Goal: Task Accomplishment & Management: Complete application form

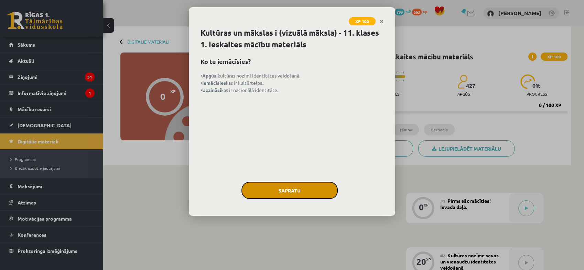
click at [308, 188] on button "Sapratu" at bounding box center [289, 190] width 96 height 17
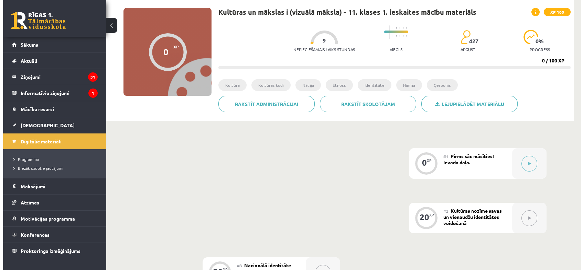
scroll to position [33, 0]
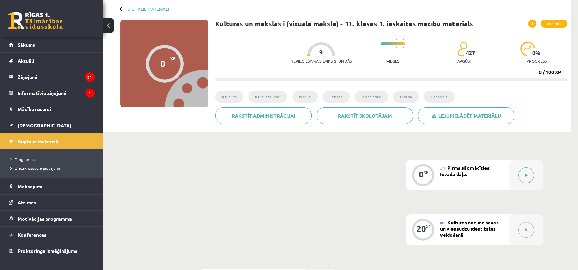
click at [528, 172] on button at bounding box center [526, 176] width 16 height 16
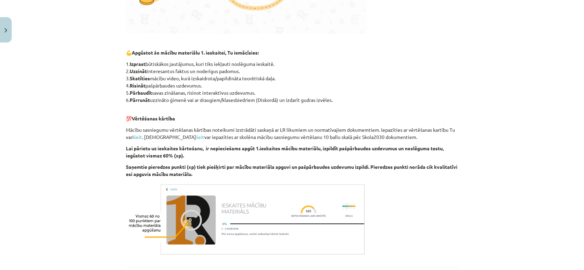
scroll to position [357, 0]
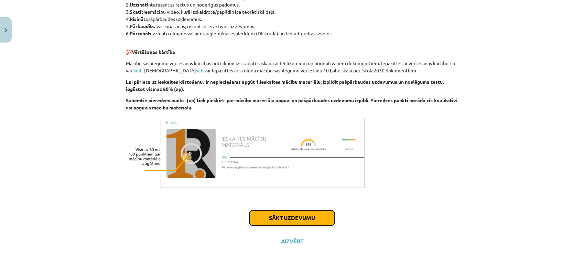
click at [289, 215] on button "Sākt uzdevumu" at bounding box center [291, 218] width 85 height 15
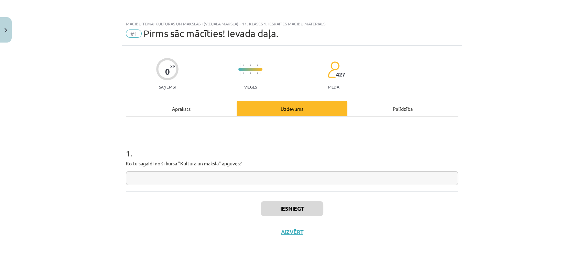
click at [220, 179] on input "text" at bounding box center [292, 178] width 332 height 14
type input "**********"
click at [269, 209] on button "Iesniegt" at bounding box center [291, 208] width 63 height 15
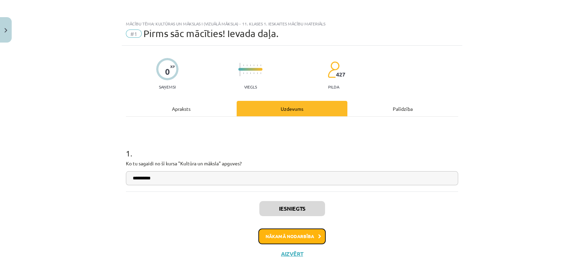
click at [309, 235] on button "Nākamā nodarbība" at bounding box center [291, 237] width 67 height 16
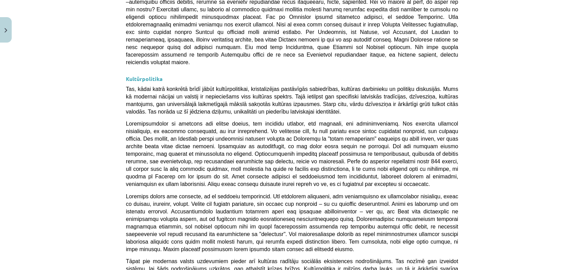
scroll to position [1811, 0]
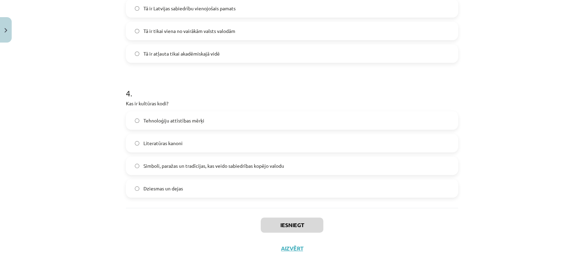
scroll to position [473, 0]
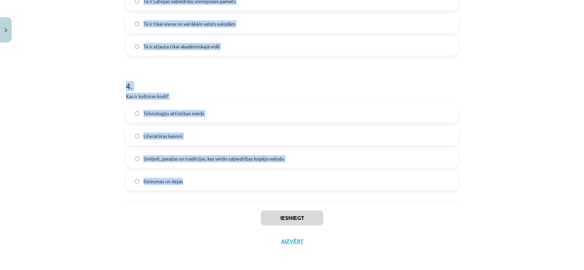
drag, startPoint x: 119, startPoint y: 147, endPoint x: 282, endPoint y: 182, distance: 167.0
copy form "Kāds ir Latvijas valsts uzdevums saskaņā ar Latvijas Satversmi? Nodrošināt vals…"
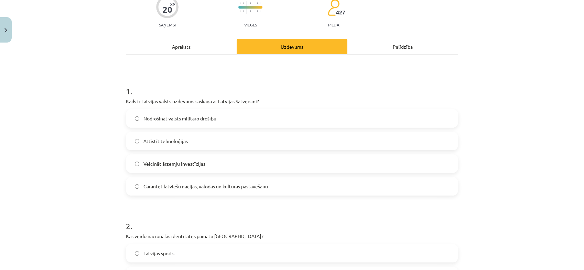
scroll to position [73, 0]
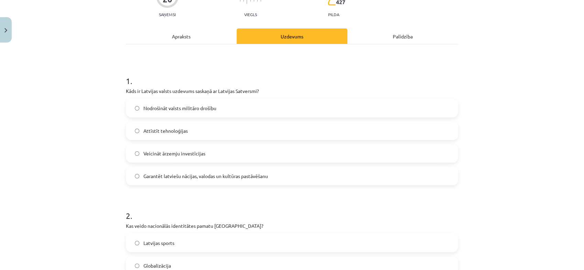
click at [232, 173] on span "Garantēt latviešu nācijas, valodas un kultūras pastāvēšanu" at bounding box center [205, 176] width 124 height 7
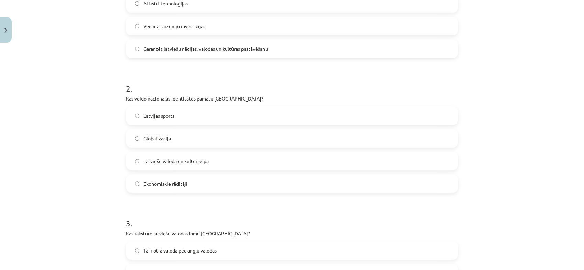
scroll to position [209, 0]
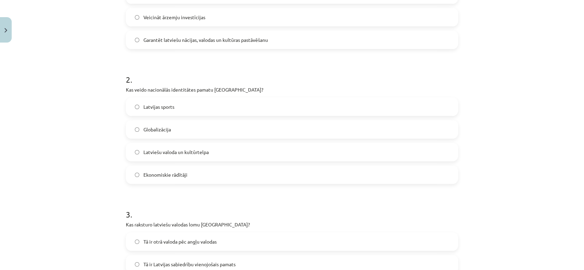
click at [195, 153] on span "Latviešu valoda un kultūrtelpa" at bounding box center [175, 152] width 65 height 7
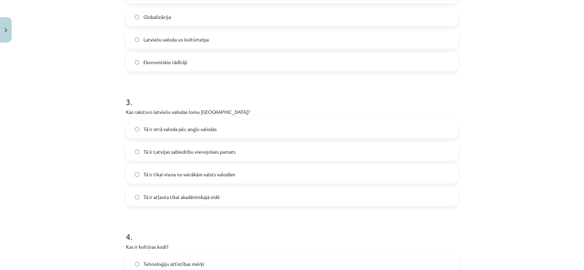
scroll to position [360, 0]
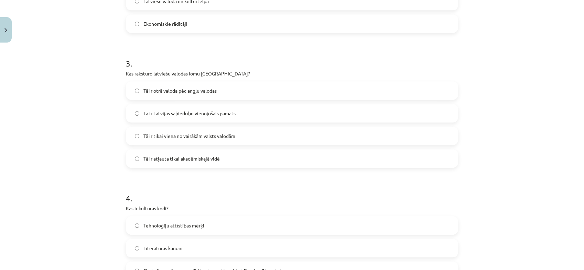
click at [218, 115] on span "Tā ir Latvijas sabiedrību vienojošais pamats" at bounding box center [189, 113] width 92 height 7
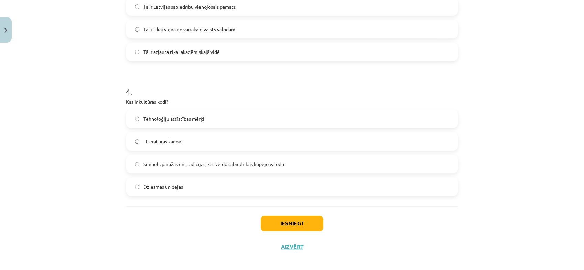
scroll to position [473, 0]
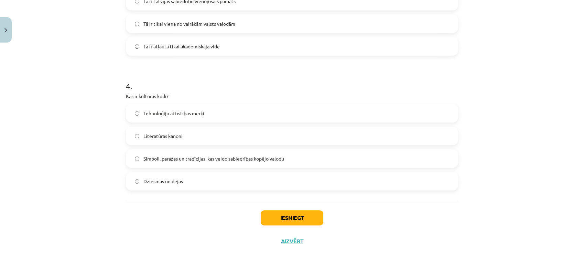
click at [220, 164] on label "Simboli, paražas un tradīcijas, kas veido sabiedrības kopējo valodu" at bounding box center [291, 158] width 331 height 17
click at [286, 225] on button "Iesniegt" at bounding box center [291, 218] width 63 height 15
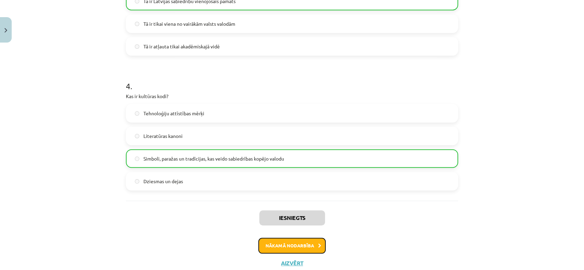
click at [304, 242] on button "Nākamā nodarbība" at bounding box center [291, 246] width 67 height 16
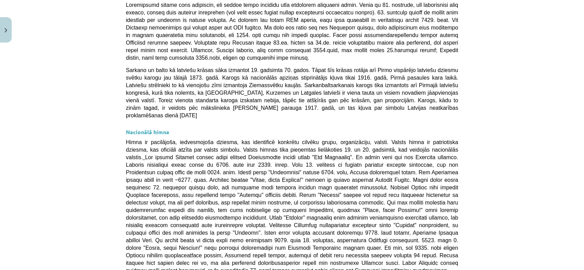
scroll to position [494, 0]
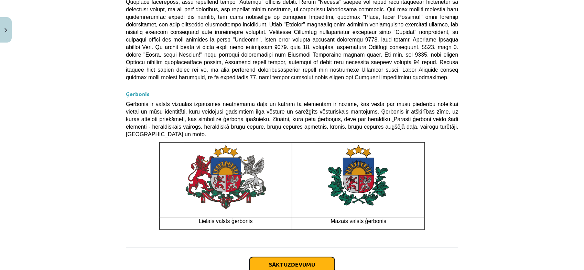
click at [295, 257] on button "Sākt uzdevumu" at bounding box center [291, 264] width 85 height 15
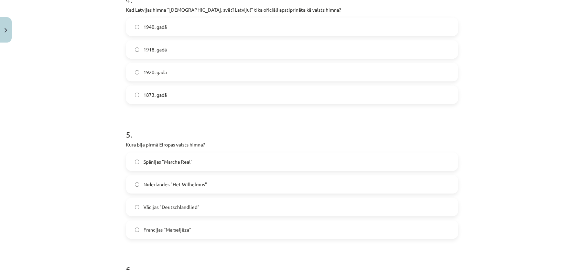
scroll to position [742, 0]
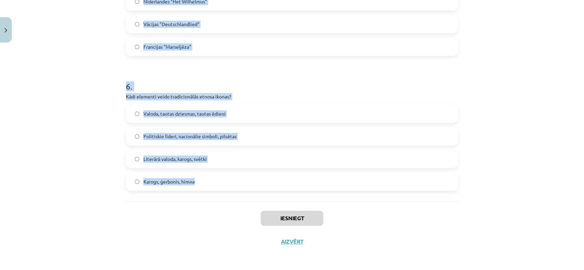
drag, startPoint x: 119, startPoint y: 140, endPoint x: 240, endPoint y: 179, distance: 126.6
copy form "1 . Kāda ir valsts himnas galvenā funkcija? Tā tiek izmantota tikai sporta pasā…"
click at [306, 87] on h1 "6 ." at bounding box center [292, 80] width 332 height 21
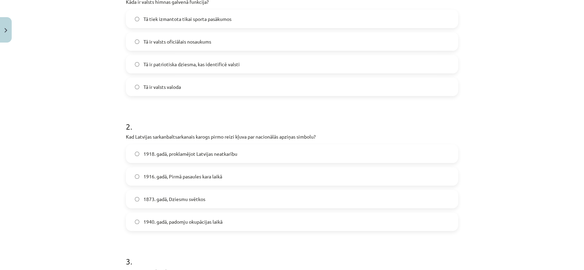
scroll to position [0, 0]
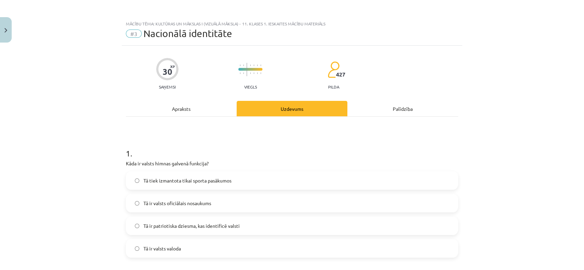
click at [218, 230] on label "Tā ir patriotiska dziesma, kas identificē valsti" at bounding box center [291, 226] width 331 height 17
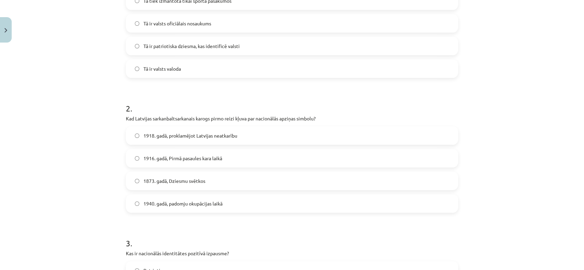
scroll to position [180, 0]
click at [209, 181] on label "1873. gadā, Dziesmu svētkos" at bounding box center [291, 181] width 331 height 17
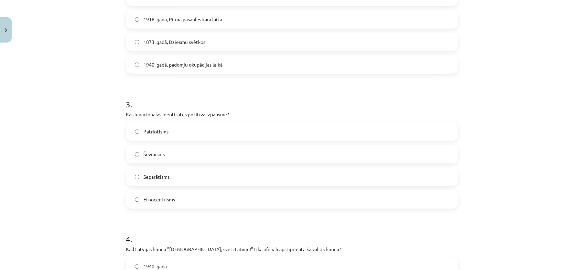
scroll to position [319, 0]
click at [172, 132] on label "Patriotisms" at bounding box center [291, 131] width 331 height 17
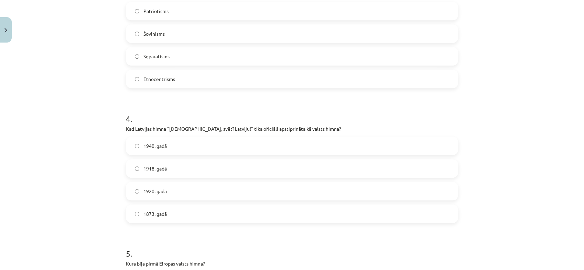
scroll to position [447, 0]
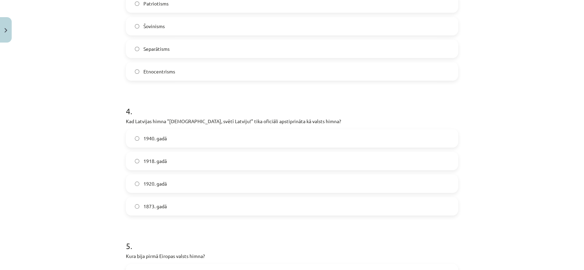
click at [162, 183] on span "1920. gadā" at bounding box center [154, 183] width 23 height 7
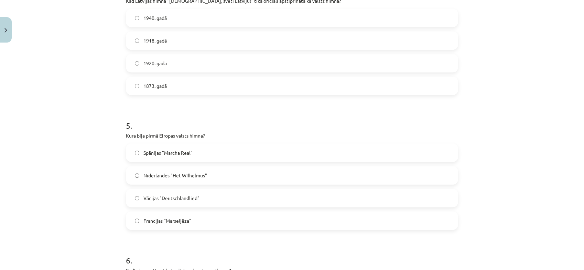
scroll to position [569, 0]
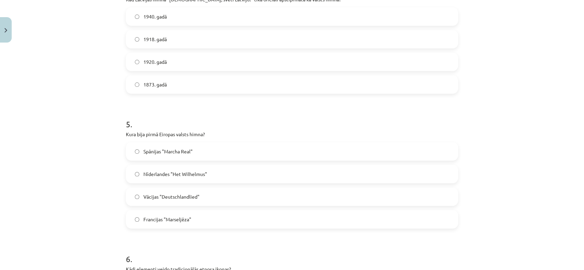
click at [179, 174] on span "Nīderlandes "Het Wilhelmus"" at bounding box center [175, 174] width 64 height 7
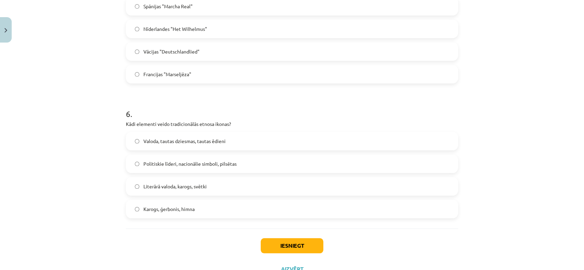
scroll to position [715, 0]
click at [182, 145] on label "Valoda, tautas dziesmas, tautas ēdieni" at bounding box center [291, 141] width 331 height 17
click at [282, 246] on button "Iesniegt" at bounding box center [291, 245] width 63 height 15
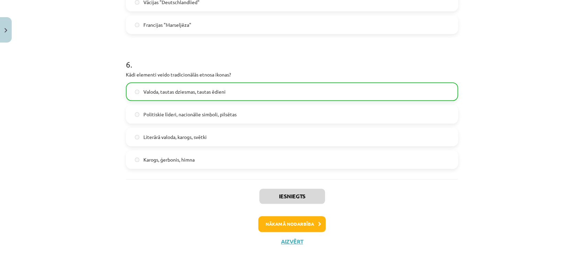
scroll to position [764, 0]
click at [309, 223] on button "Nākamā nodarbība" at bounding box center [291, 225] width 67 height 16
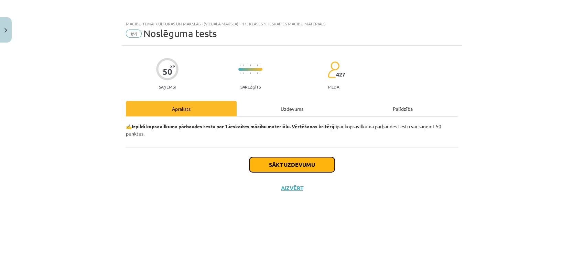
click at [306, 163] on button "Sākt uzdevumu" at bounding box center [291, 164] width 85 height 15
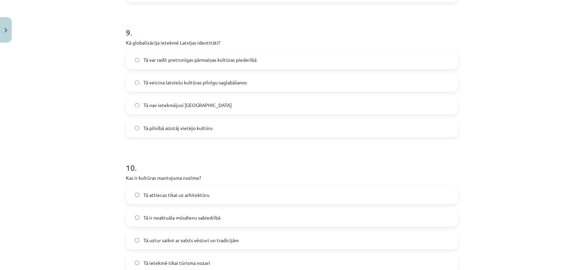
scroll to position [1283, 0]
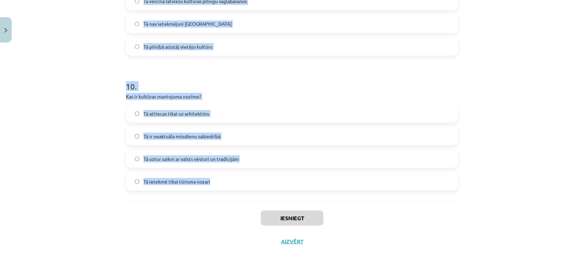
drag, startPoint x: 119, startPoint y: 160, endPoint x: 257, endPoint y: 182, distance: 140.3
copy form "Kas ir šovinisms? Miers starp nācijām Mīlestība pret dzimteni Tiesības uz pašno…"
click at [255, 75] on h1 "10 ." at bounding box center [292, 79] width 332 height 21
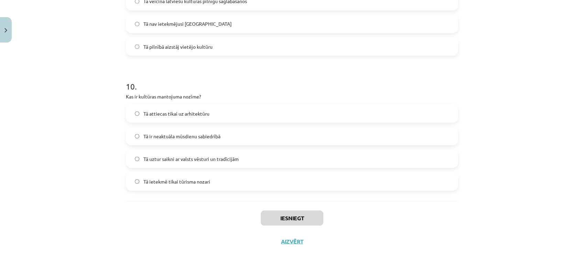
click at [210, 164] on label "Tā uztur saikni ar valsts vēsturi un tradīcijām" at bounding box center [291, 158] width 331 height 17
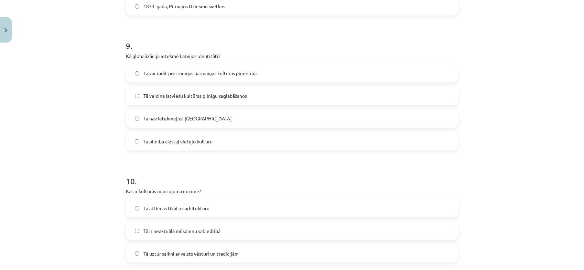
scroll to position [1188, 0]
click at [203, 72] on span "Tā var radīt pretrunīgas pārmaiņas kultūras piederībā" at bounding box center [199, 73] width 113 height 7
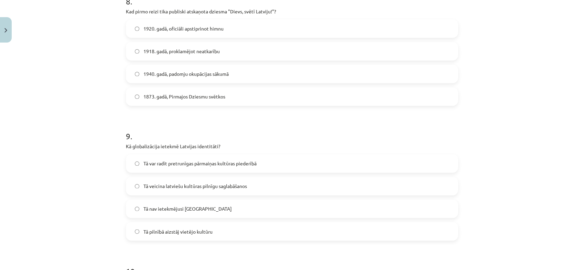
scroll to position [1083, 0]
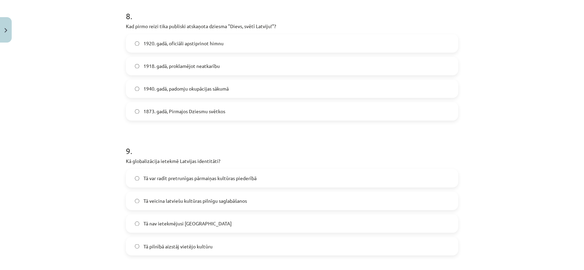
click at [183, 106] on label "1873. gadā, Pirmajos Dziesmu svētkos" at bounding box center [291, 111] width 331 height 17
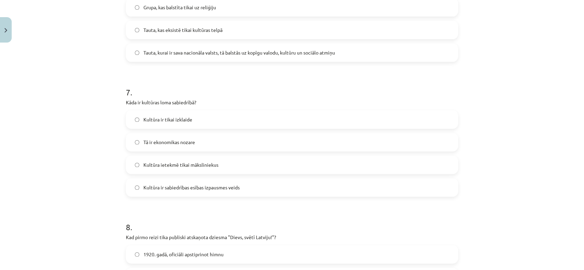
scroll to position [870, 0]
click at [215, 188] on span "Kultūra ir sabiedrības esības izpausmes veids" at bounding box center [191, 188] width 96 height 7
click at [190, 53] on span "Tauta, kurai ir sava nacionāla valsts, tā balstās uz kopīgu valodu, kultūru un …" at bounding box center [238, 53] width 191 height 7
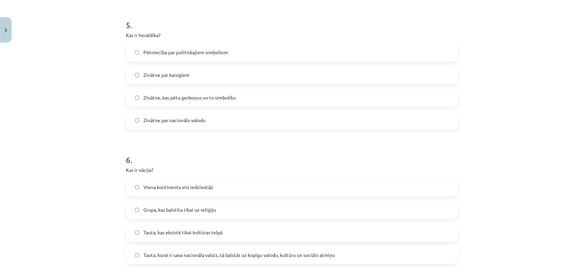
scroll to position [668, 0]
click at [186, 99] on span "Zinātne, kas pēta ģerboņus un to simboliku" at bounding box center [189, 98] width 92 height 7
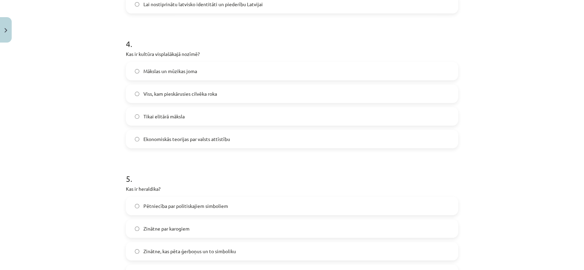
scroll to position [514, 0]
click at [180, 94] on span "Viss, kam pieskārusies cilvēka roka" at bounding box center [180, 94] width 74 height 7
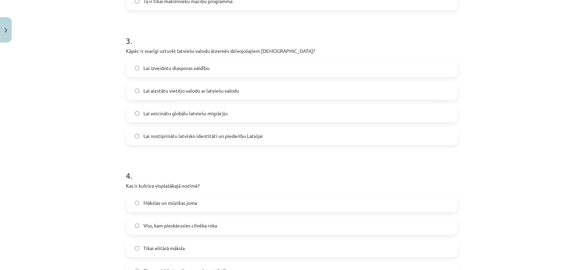
scroll to position [382, 0]
click at [198, 141] on label "Lai nostiprinātu latvisko identitāti un piederību Latvijai" at bounding box center [291, 136] width 331 height 17
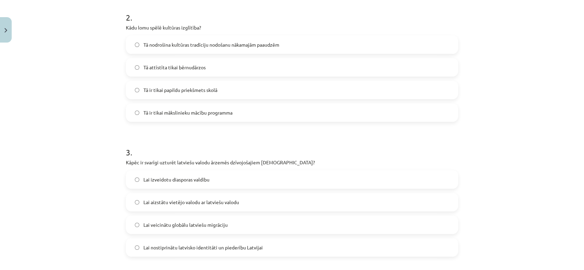
scroll to position [270, 0]
click at [190, 43] on span "Tā nodrošina kultūras tradīciju nodošanu nākamajām paaudzēm" at bounding box center [211, 46] width 136 height 7
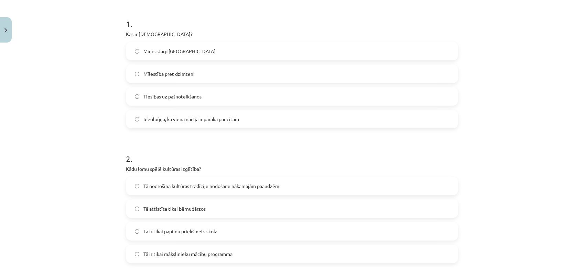
scroll to position [129, 0]
click at [177, 118] on span "Ideoloģija, ka viena nācija ir pārāka par citām" at bounding box center [191, 120] width 96 height 7
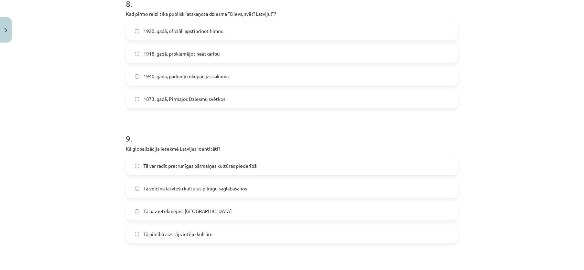
scroll to position [1283, 0]
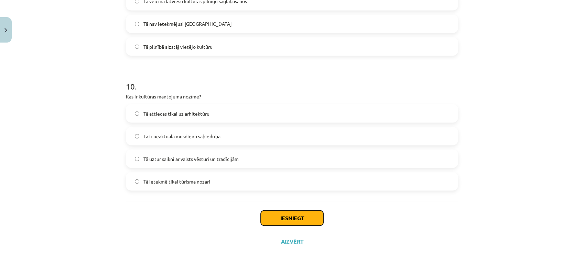
click at [291, 217] on button "Iesniegt" at bounding box center [291, 218] width 63 height 15
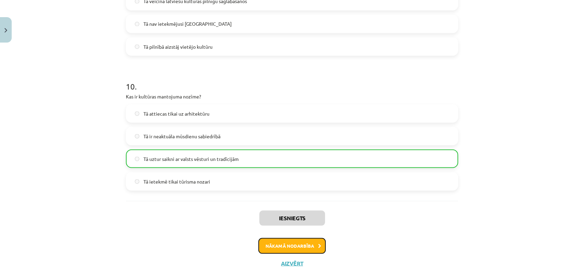
click at [318, 247] on icon at bounding box center [319, 246] width 3 height 4
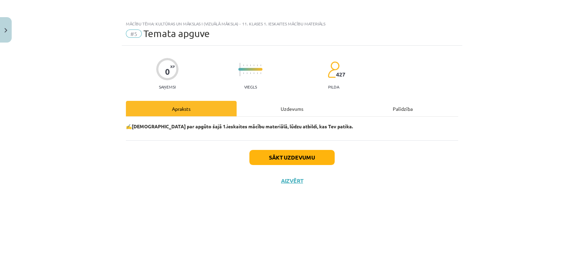
scroll to position [0, 0]
click at [311, 159] on button "Sākt uzdevumu" at bounding box center [291, 157] width 85 height 15
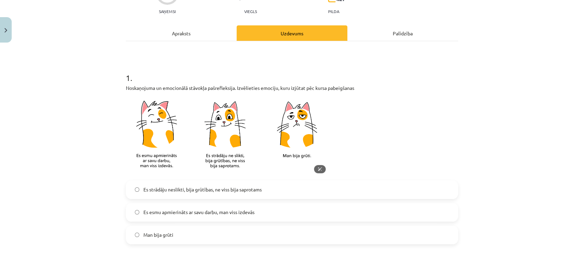
scroll to position [77, 0]
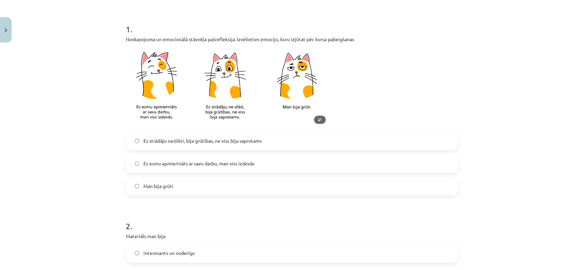
scroll to position [124, 0]
click at [213, 165] on span "Es esmu apmierināts ar savu darbu, man viss izdevās" at bounding box center [198, 164] width 111 height 7
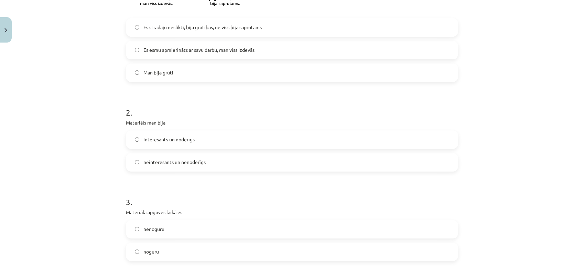
scroll to position [238, 0]
click at [184, 138] on span "interesants un noderīgs" at bounding box center [168, 139] width 51 height 7
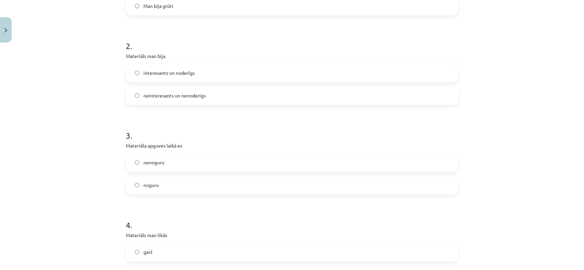
scroll to position [330, 0]
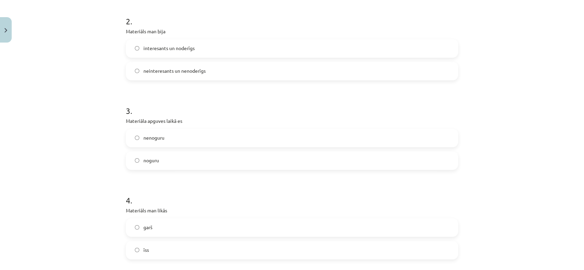
click at [167, 141] on label "nenoguru" at bounding box center [291, 138] width 331 height 17
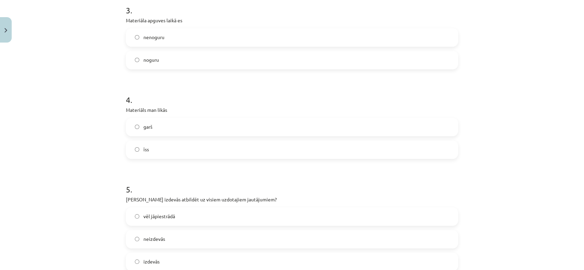
scroll to position [431, 0]
click at [167, 147] on label "īss" at bounding box center [291, 149] width 331 height 17
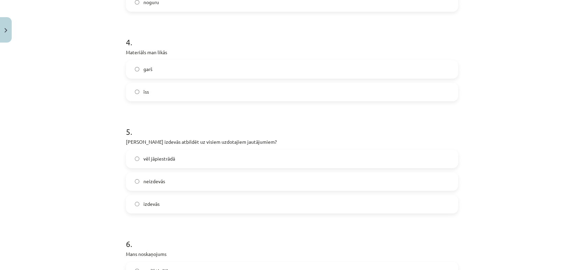
scroll to position [506, 0]
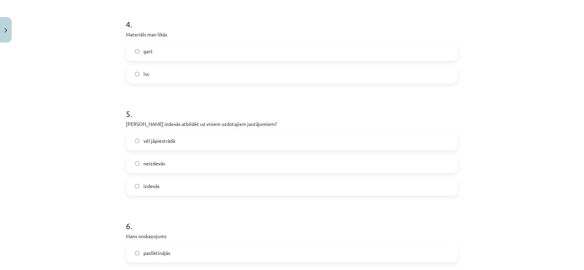
click at [164, 182] on label "izdevās" at bounding box center [291, 186] width 331 height 17
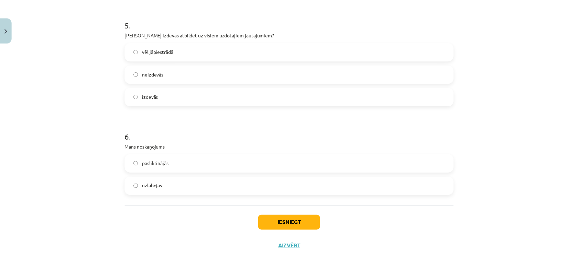
scroll to position [600, 0]
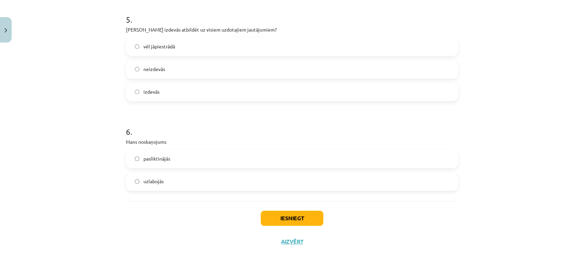
click at [161, 184] on label "uzlabojās" at bounding box center [291, 181] width 331 height 17
click at [276, 219] on button "Iesniegt" at bounding box center [291, 218] width 63 height 15
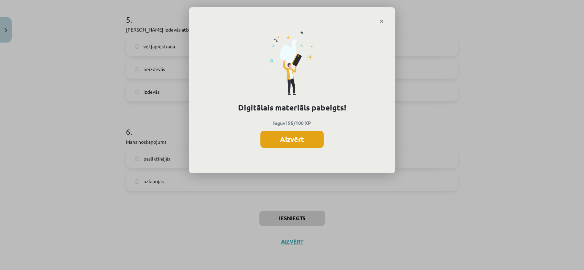
click at [300, 142] on button "Aizvērt" at bounding box center [291, 139] width 63 height 17
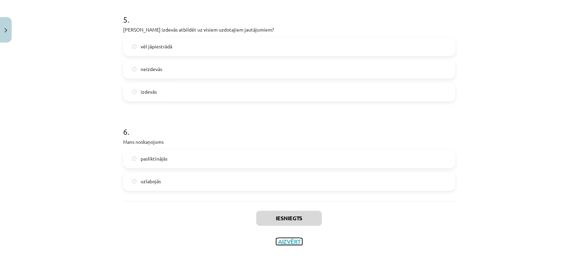
click at [292, 242] on button "Aizvērt" at bounding box center [289, 241] width 26 height 7
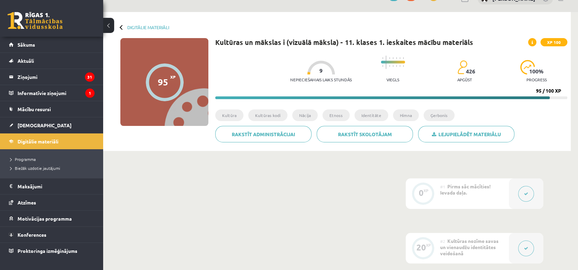
scroll to position [14, 0]
click at [33, 123] on span "[DEMOGRAPHIC_DATA]" at bounding box center [45, 125] width 54 height 6
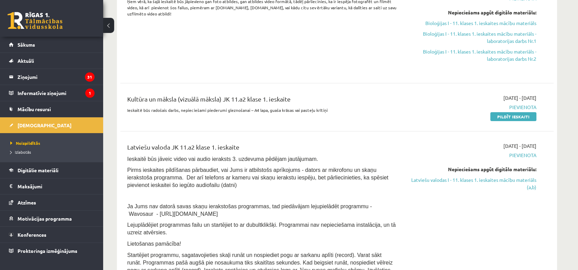
scroll to position [203, 0]
click at [501, 115] on link "Pildīt ieskaiti" at bounding box center [513, 117] width 46 height 9
drag, startPoint x: 506, startPoint y: 115, endPoint x: 340, endPoint y: 25, distance: 189.2
click at [506, 115] on link "Pildīt ieskaiti" at bounding box center [513, 117] width 46 height 9
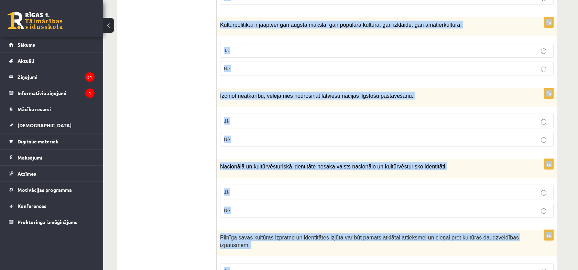
scroll to position [965, 0]
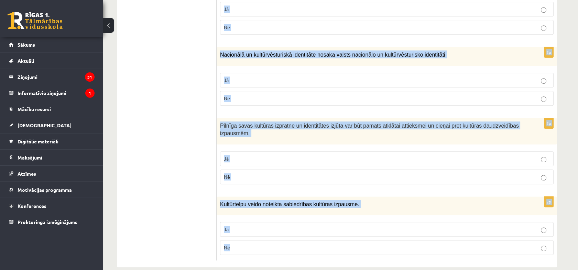
drag, startPoint x: 221, startPoint y: 76, endPoint x: 359, endPoint y: 238, distance: 213.1
copy form "Loremi dol sitametcons ad elitsed! 9d Eiusmodt incidi ut laboreetdol magna aliq…"
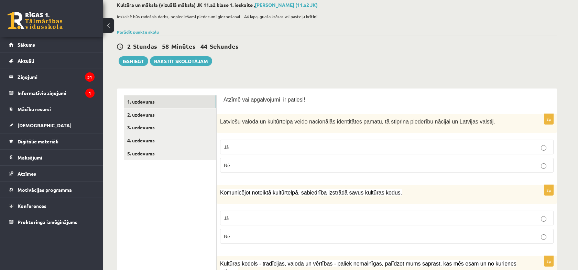
scroll to position [46, 0]
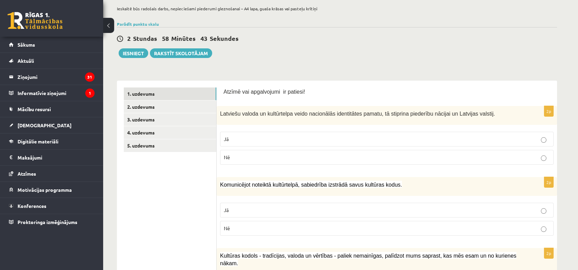
click at [268, 139] on p "Jā" at bounding box center [387, 139] width 326 height 7
click at [273, 207] on p "Jā" at bounding box center [387, 210] width 326 height 7
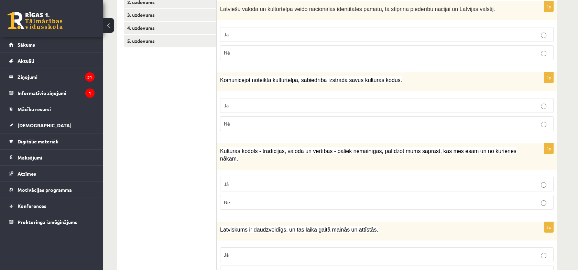
scroll to position [158, 0]
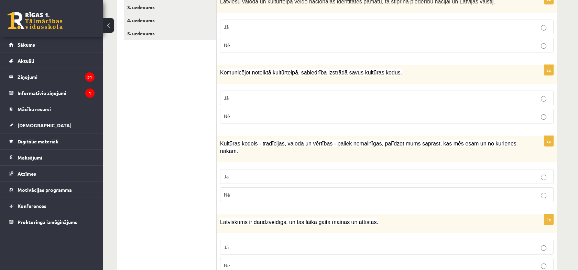
click at [265, 173] on p "Jā" at bounding box center [387, 176] width 326 height 7
click at [271, 244] on p "Jā" at bounding box center [387, 247] width 326 height 7
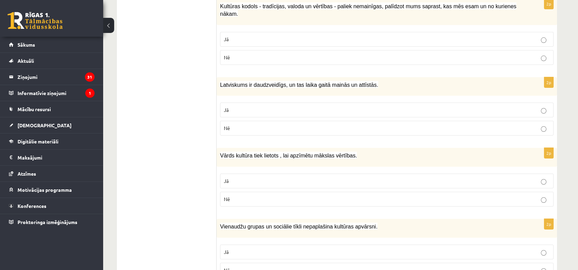
scroll to position [296, 0]
click at [256, 196] on p "Nē" at bounding box center [387, 199] width 326 height 7
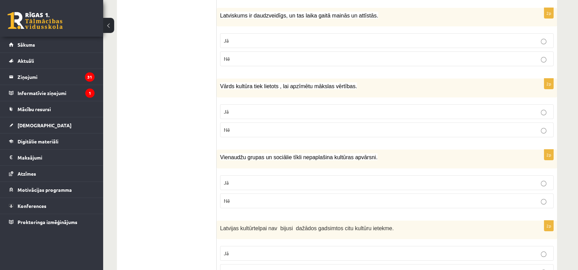
scroll to position [408, 0]
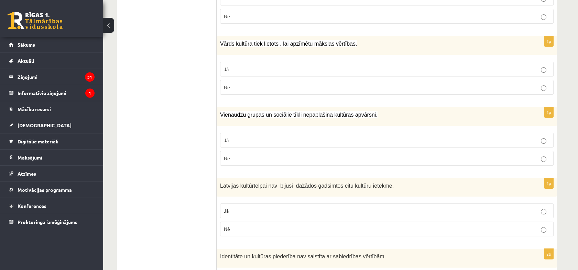
click at [248, 155] on p "Nē" at bounding box center [387, 158] width 326 height 7
click at [253, 226] on p "Nē" at bounding box center [387, 229] width 326 height 7
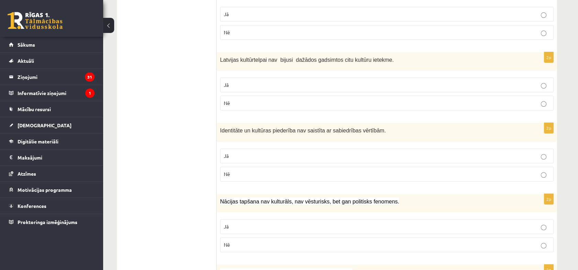
scroll to position [536, 0]
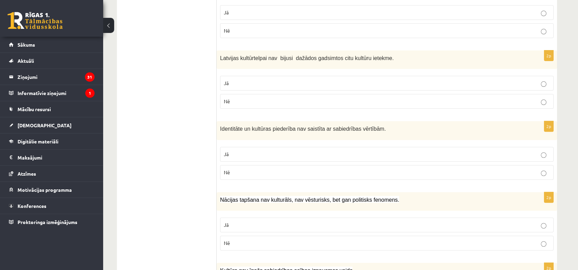
click at [247, 169] on p "Nē" at bounding box center [387, 172] width 326 height 7
click at [252, 237] on label "Nē" at bounding box center [386, 243] width 333 height 15
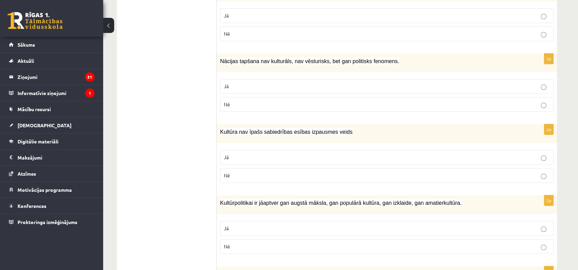
scroll to position [680, 0]
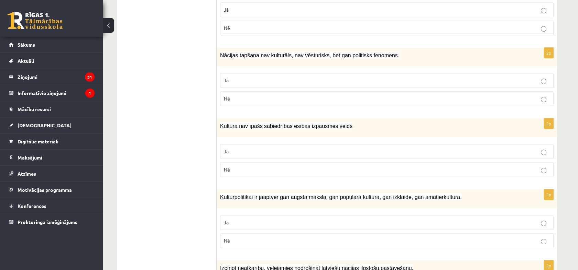
click at [303, 148] on p "Jā" at bounding box center [387, 151] width 326 height 7
click at [301, 219] on p "Jā" at bounding box center [387, 222] width 326 height 7
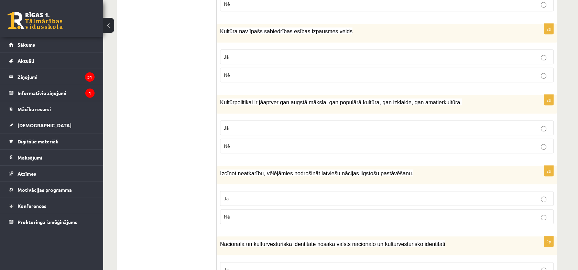
scroll to position [785, 0]
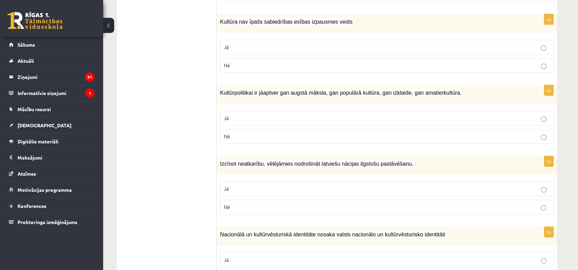
click at [281, 186] on p "Jā" at bounding box center [387, 189] width 326 height 7
click at [283, 257] on p "Jā" at bounding box center [387, 260] width 326 height 7
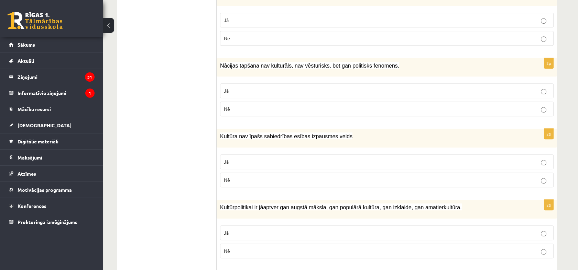
scroll to position [753, 0]
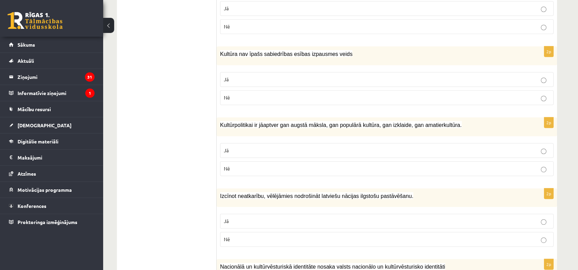
click at [290, 165] on p "Nē" at bounding box center [387, 168] width 326 height 7
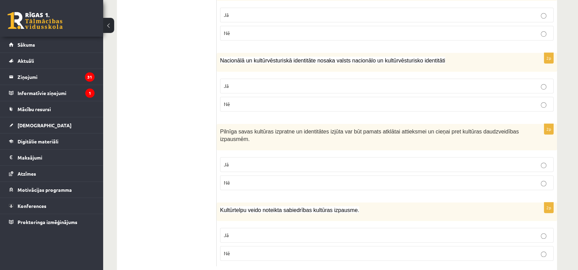
scroll to position [959, 0]
click at [289, 161] on p "Jā" at bounding box center [387, 164] width 326 height 7
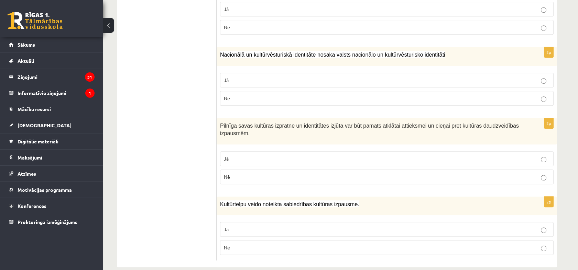
click at [290, 223] on label "Jā" at bounding box center [386, 229] width 333 height 15
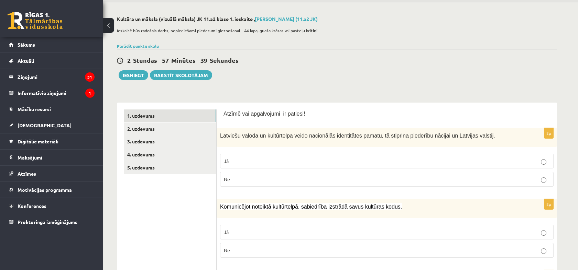
scroll to position [0, 0]
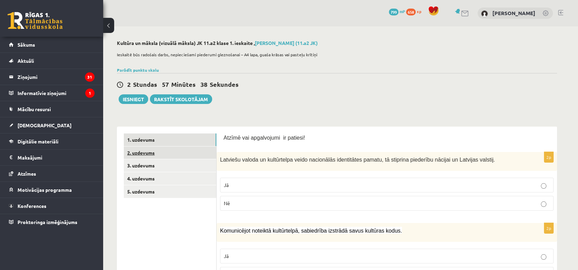
click at [145, 153] on link "2. uzdevums" at bounding box center [170, 153] width 92 height 13
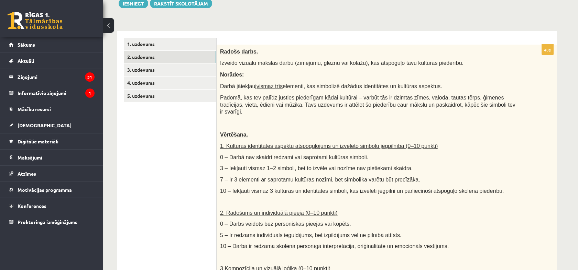
scroll to position [96, 0]
click at [166, 69] on link "3. uzdevums" at bounding box center [170, 69] width 92 height 13
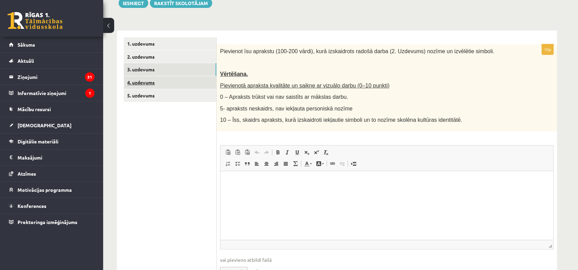
scroll to position [0, 0]
click at [154, 83] on link "4. uzdevums" at bounding box center [170, 82] width 92 height 13
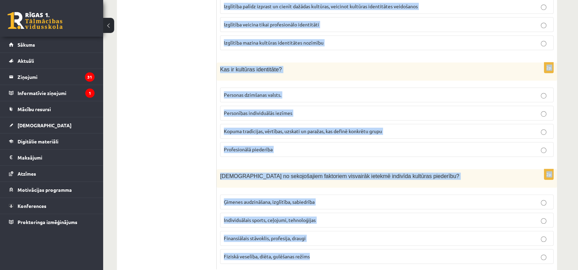
scroll to position [953, 0]
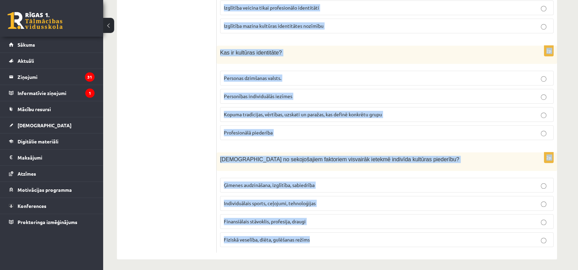
drag, startPoint x: 218, startPoint y: 51, endPoint x: 360, endPoint y: 234, distance: 232.6
copy form "Kā globalizācija var ietekmēt kultūras identitāti? Globalizācija vienmēr saglab…"
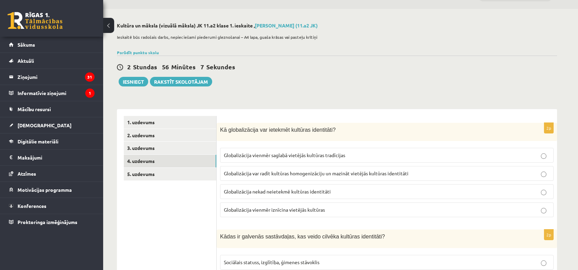
scroll to position [0, 0]
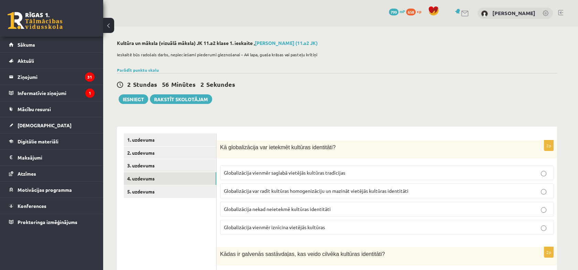
click at [286, 191] on span "Globalizācija var radīt kultūras homogenizāciju un mazināt vietējās kultūras id…" at bounding box center [316, 191] width 185 height 6
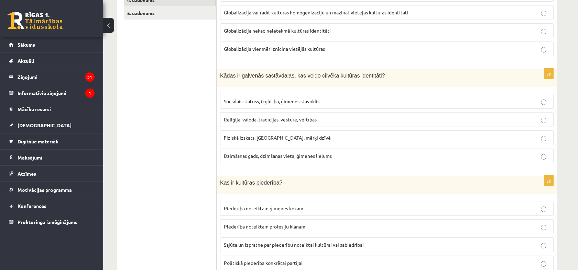
scroll to position [190, 0]
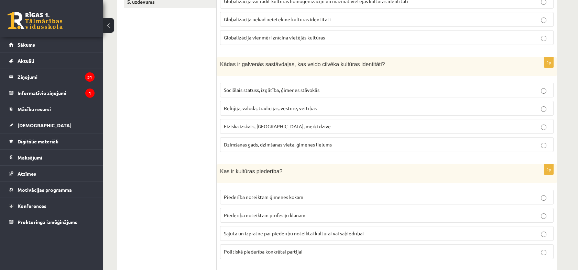
click at [251, 106] on span "Reliģija, valoda, tradīcijas, vēsture, vērtības" at bounding box center [270, 108] width 93 height 6
click at [289, 235] on span "Sajūta un izpratne par piederību noteiktai kultūrai vai sabiedrībai" at bounding box center [294, 234] width 140 height 6
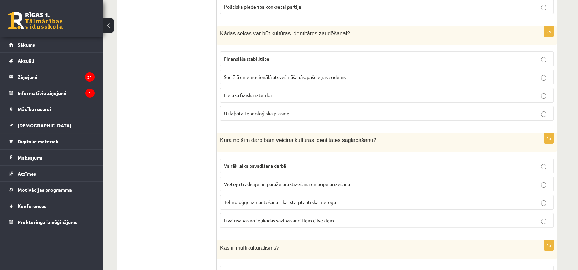
scroll to position [436, 0]
click at [279, 71] on label "Sociālā un emocionālā atsvešināšanās, pašcieņas zudums" at bounding box center [386, 76] width 333 height 15
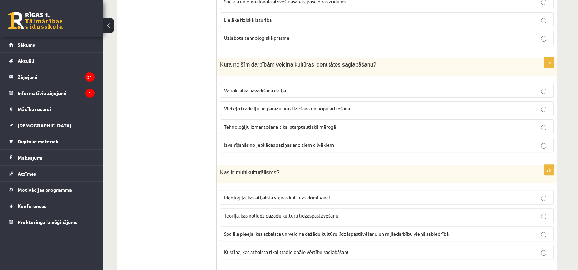
scroll to position [511, 0]
click at [241, 106] on span "Vietējo tradīciju un paražu praktizēšana un popularizēšana" at bounding box center [287, 108] width 126 height 6
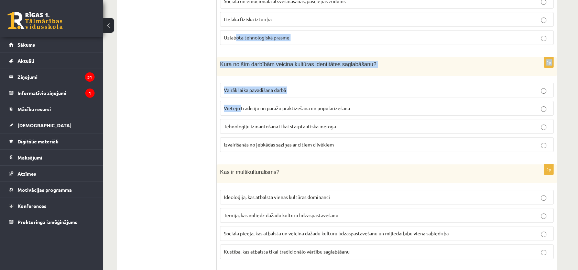
drag, startPoint x: 241, startPoint y: 106, endPoint x: 233, endPoint y: 8, distance: 98.3
click at [233, 8] on form "2p Kā globalizācija var ietekmēt kultūras identitāti? Globalizācija vienmēr sag…" at bounding box center [386, 158] width 326 height 1072
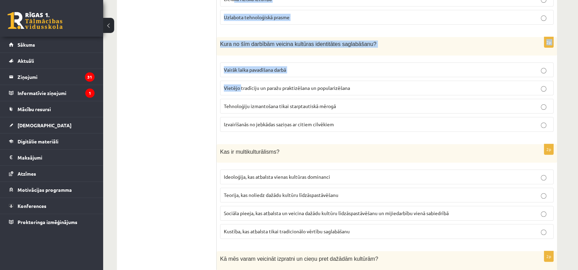
scroll to position [533, 0]
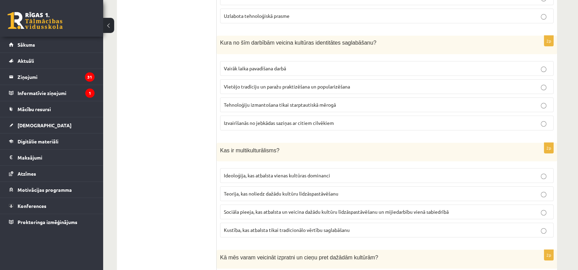
click at [194, 85] on ul "1. uzdevums 2. uzdevums 3. uzdevums 4. uzdevums 5. uzdevums" at bounding box center [170, 137] width 93 height 1072
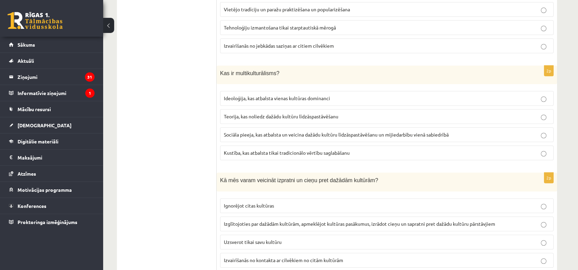
scroll to position [628, 0]
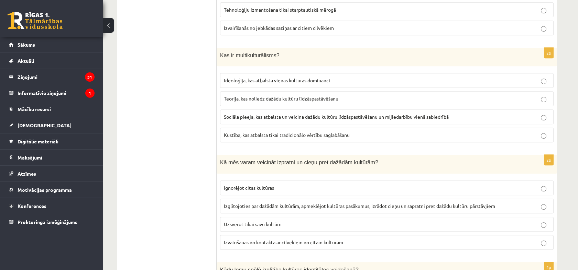
click at [277, 114] on span "Sociāla pieeja, kas atbalsta un veicina dažādu kultūru līdzāspastāvēšanu un mij…" at bounding box center [336, 117] width 225 height 6
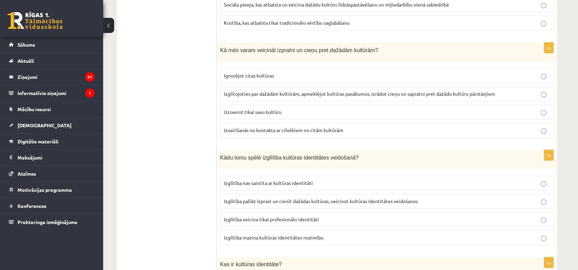
scroll to position [741, 0]
click at [280, 93] on span "Izglītojoties par dažādām kultūrām, apmeklējot kultūras pasākumus, izrādot cieņ…" at bounding box center [359, 93] width 271 height 6
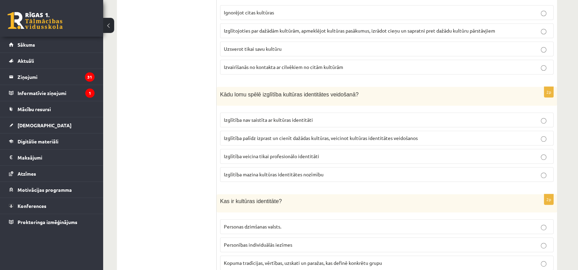
scroll to position [839, 0]
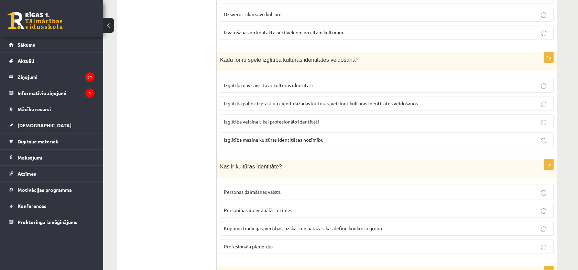
click at [269, 101] on span "Izglītība palīdz izprast un cienīt dažādas kultūras, veicinot kultūras identitā…" at bounding box center [321, 103] width 194 height 6
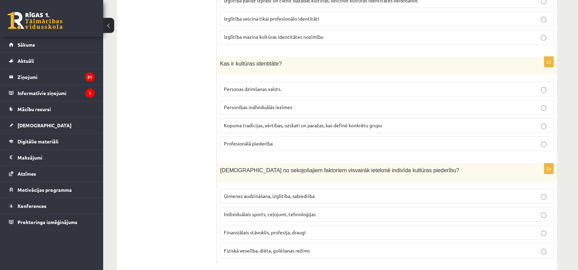
scroll to position [943, 0]
click at [278, 121] on p "Kopuma tradīcijas, vērtības, uzskati un paražas, kas definē konkrētu grupu" at bounding box center [387, 124] width 326 height 7
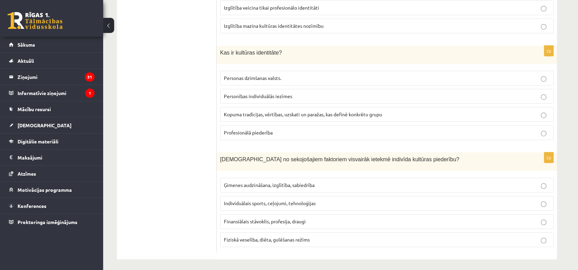
click at [271, 183] on span "Ģimenes audzināšana, izglītība, sabiedrība" at bounding box center [269, 185] width 91 height 6
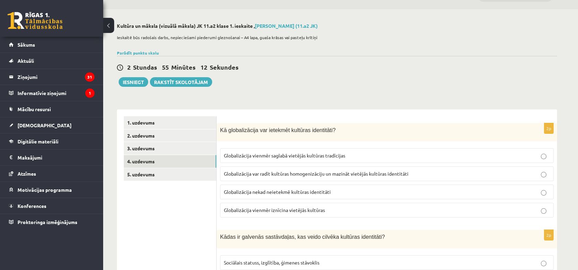
scroll to position [0, 0]
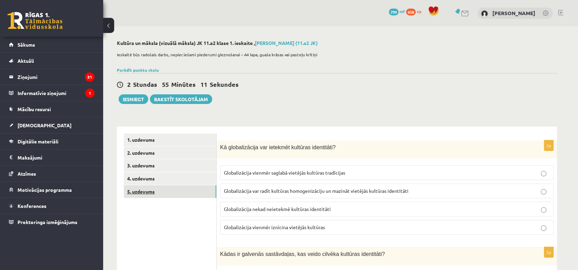
click at [158, 193] on link "5. uzdevums" at bounding box center [170, 192] width 92 height 13
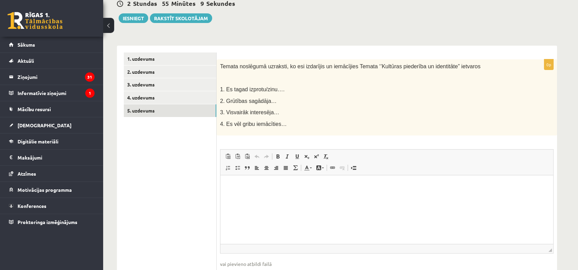
scroll to position [82, 0]
click at [141, 65] on link "2. uzdevums" at bounding box center [170, 71] width 92 height 13
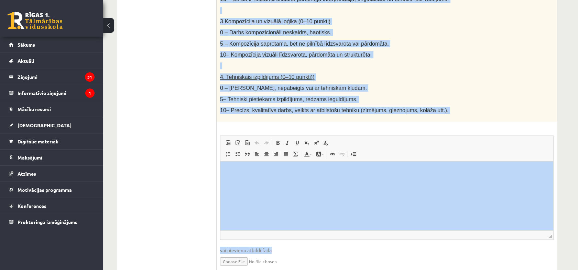
scroll to position [365, 0]
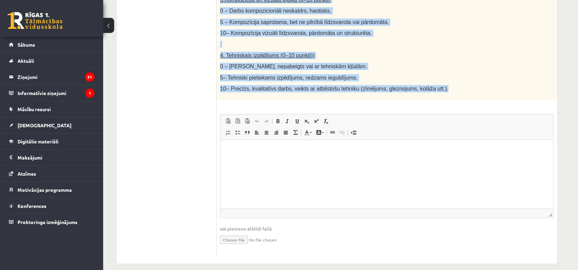
drag, startPoint x: 217, startPoint y: 31, endPoint x: 435, endPoint y: 82, distance: 223.9
copy div "Radošs darbs. Izveido vizuālu mākslas darbu (zīmējumu, gleznu vai kolāžu), kas …"
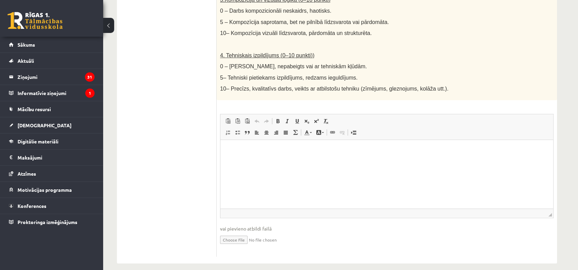
click at [166, 128] on ul "1. uzdevums 2. uzdevums 3. uzdevums 4. uzdevums 5. uzdevums" at bounding box center [170, 13] width 93 height 488
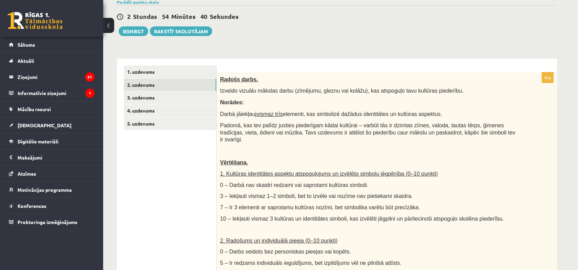
scroll to position [45, 0]
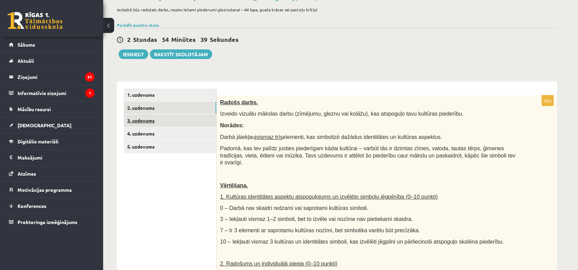
click at [143, 119] on link "3. uzdevums" at bounding box center [170, 120] width 92 height 13
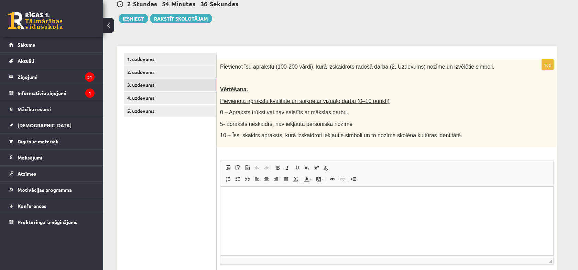
scroll to position [81, 0]
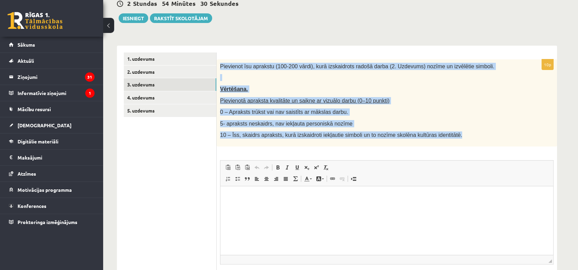
drag, startPoint x: 218, startPoint y: 65, endPoint x: 441, endPoint y: 134, distance: 232.6
click at [441, 134] on div "Pievienot īsu aprakstu (100-200 vārdi), kurā izskaidrots radošā darba (2. Uzdev…" at bounding box center [387, 102] width 340 height 87
copy div "Pievienot īsu aprakstu (100-200 vārdi), kurā izskaidrots radošā darba (2. Uzdev…"
click at [168, 111] on link "5. uzdevums" at bounding box center [170, 110] width 92 height 13
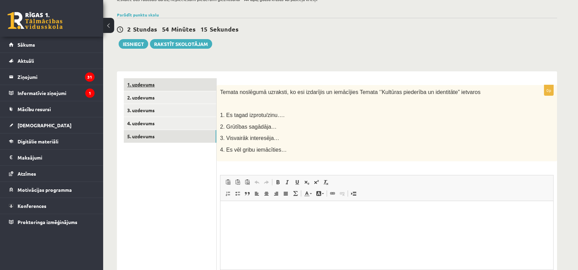
scroll to position [0, 0]
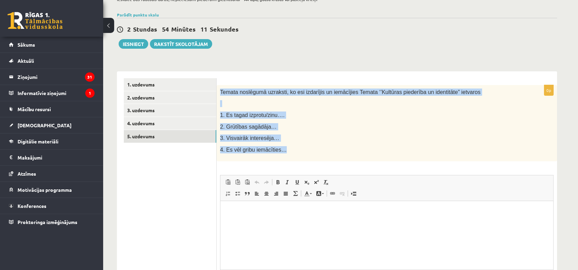
drag, startPoint x: 219, startPoint y: 90, endPoint x: 297, endPoint y: 153, distance: 99.8
click at [297, 153] on div "Temata noslēgumā uzraksti, ko esi izdarījis un iemācījies Temata ‘’Kultūras pie…" at bounding box center [387, 123] width 340 height 77
copy div "Temata noslēgumā uzraksti, ko esi izdarījis un iemācījies Temata ‘’Kultūras pie…"
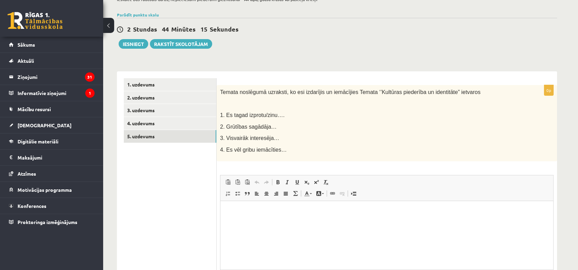
click at [175, 159] on ul "1. uzdevums 2. uzdevums 3. uzdevums 4. uzdevums 5. uzdevums" at bounding box center [170, 198] width 93 height 240
click at [166, 102] on link "2. uzdevums" at bounding box center [170, 97] width 92 height 13
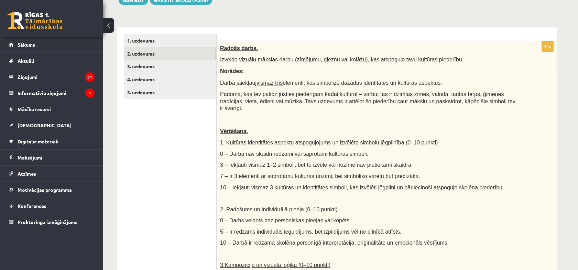
scroll to position [100, 0]
